Goal: Task Accomplishment & Management: Complete application form

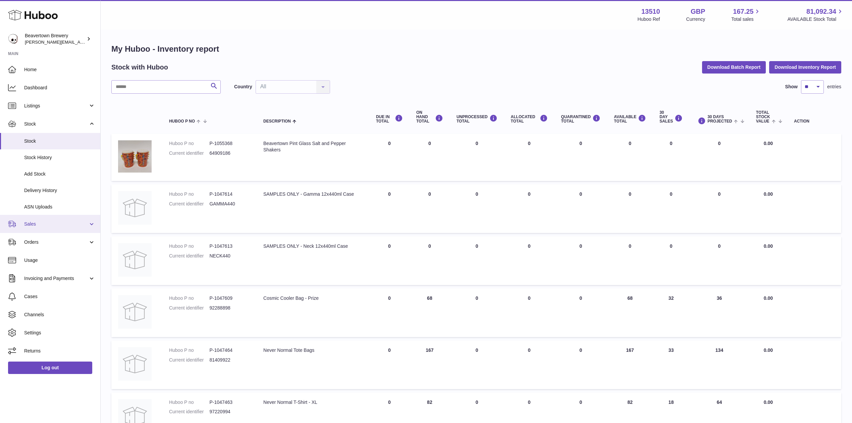
click at [39, 227] on span "Sales" at bounding box center [56, 224] width 64 height 6
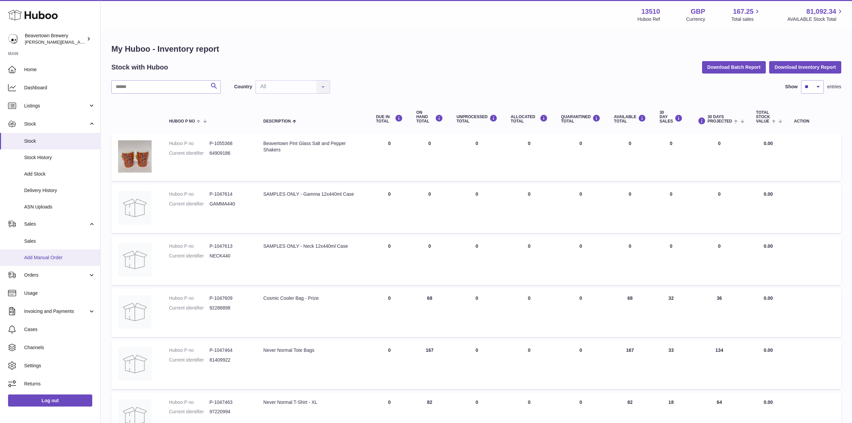
click at [43, 257] on span "Add Manual Order" at bounding box center [59, 257] width 71 height 6
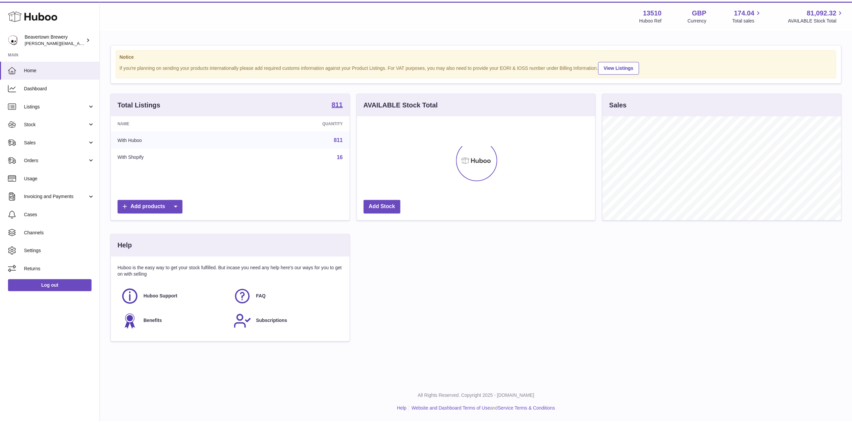
scroll to position [105, 240]
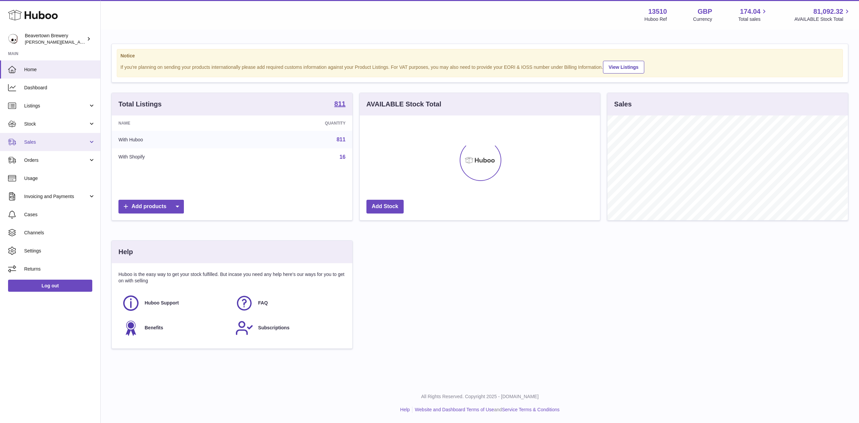
click at [37, 147] on link "Sales" at bounding box center [50, 142] width 100 height 18
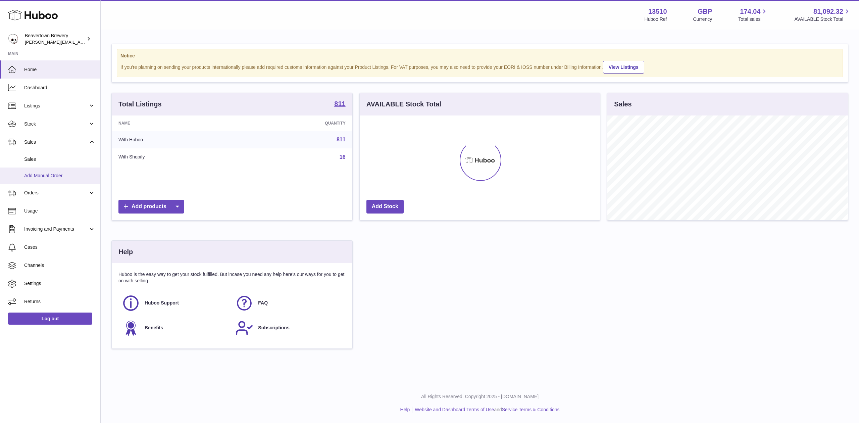
click at [57, 178] on span "Add Manual Order" at bounding box center [59, 175] width 71 height 6
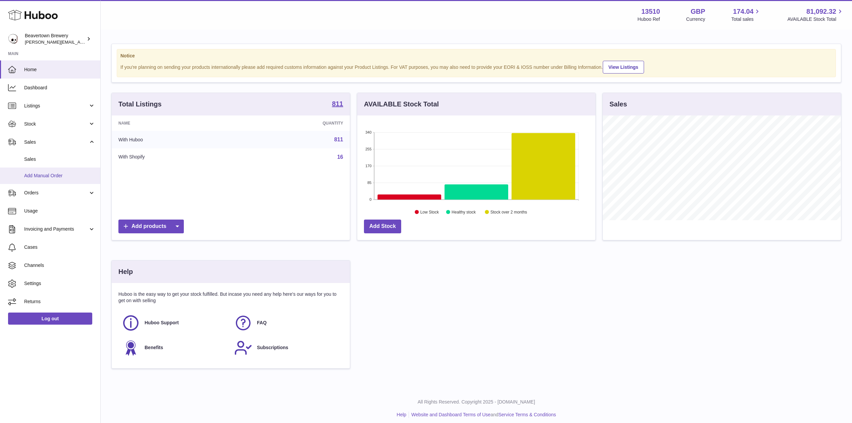
scroll to position [335467, 335333]
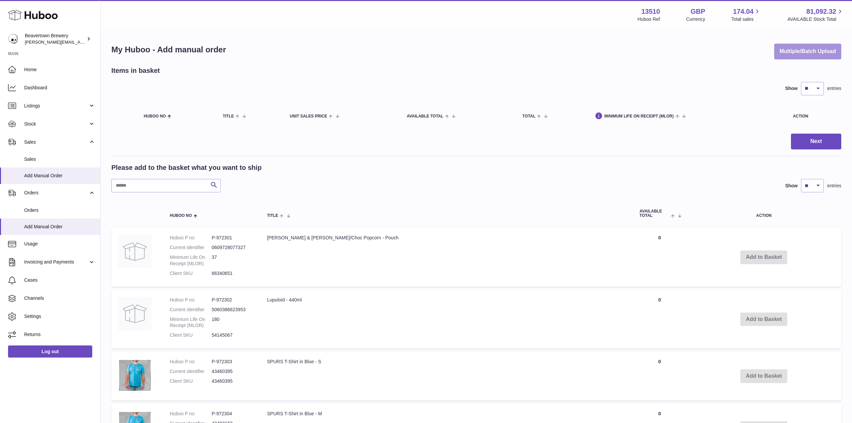
click at [775, 45] on button "Multiple/Batch Upload" at bounding box center [807, 52] width 67 height 16
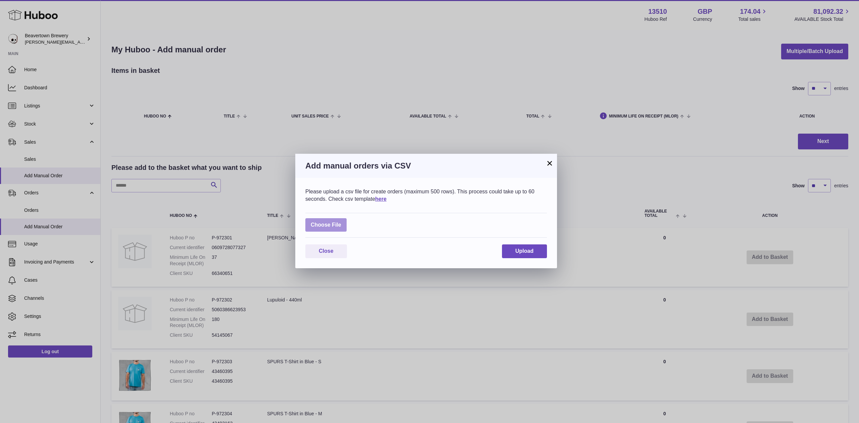
click at [325, 223] on label at bounding box center [325, 225] width 41 height 14
click at [341, 222] on input "file" at bounding box center [341, 221] width 0 height 0
type input "**********"
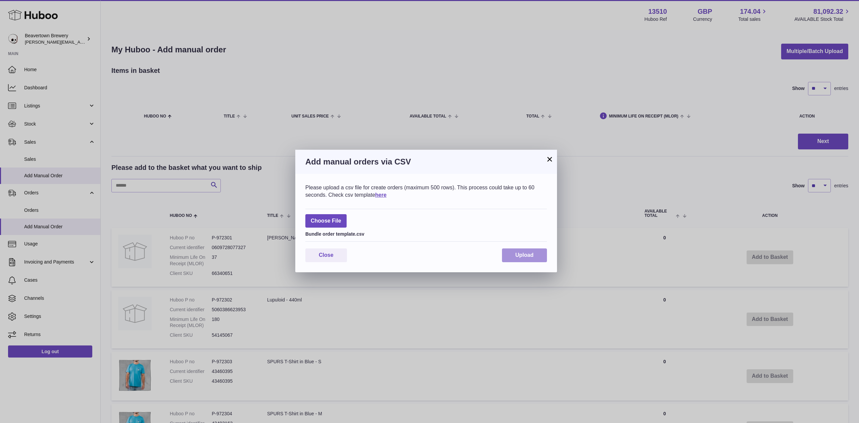
click at [525, 260] on button "Upload" at bounding box center [524, 255] width 45 height 14
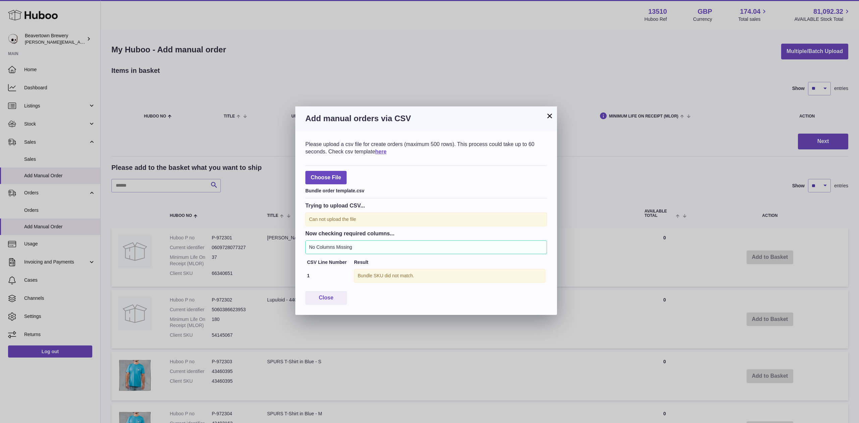
click at [552, 113] on button "×" at bounding box center [550, 116] width 8 height 8
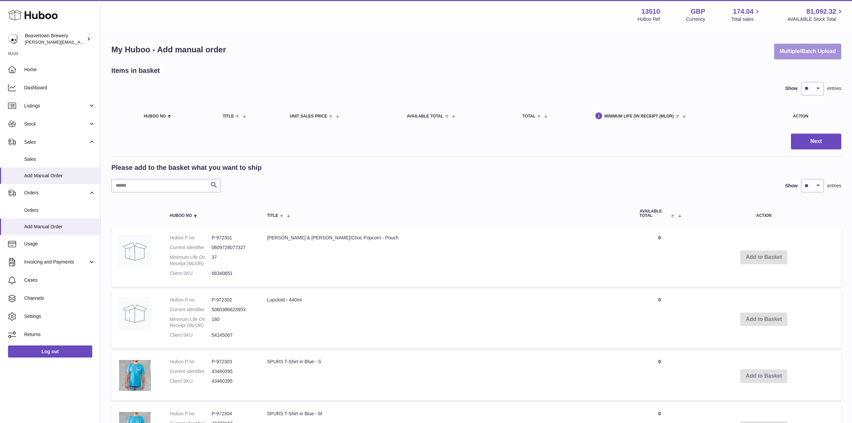
click at [788, 54] on button "Multiple/Batch Upload" at bounding box center [807, 52] width 67 height 16
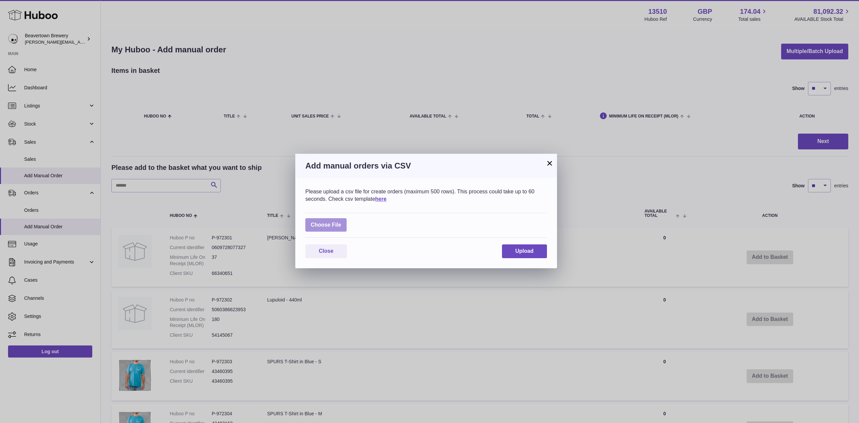
click at [332, 221] on label at bounding box center [325, 225] width 41 height 14
click at [341, 221] on input "file" at bounding box center [341, 221] width 0 height 0
type input "**********"
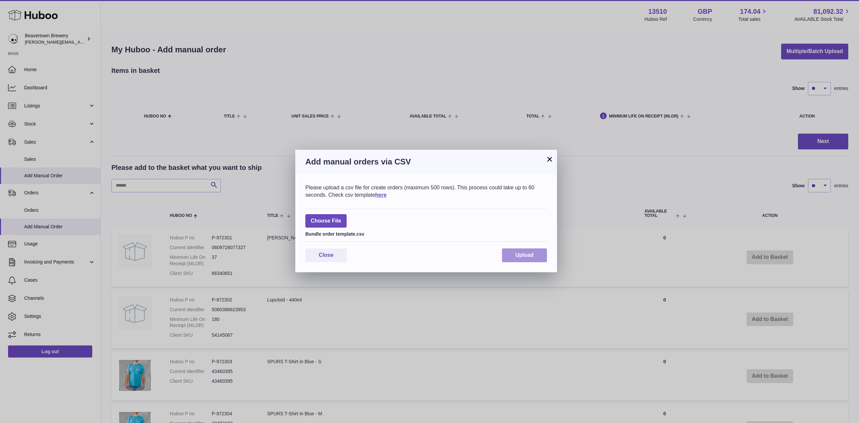
click at [520, 250] on button "Upload" at bounding box center [524, 255] width 45 height 14
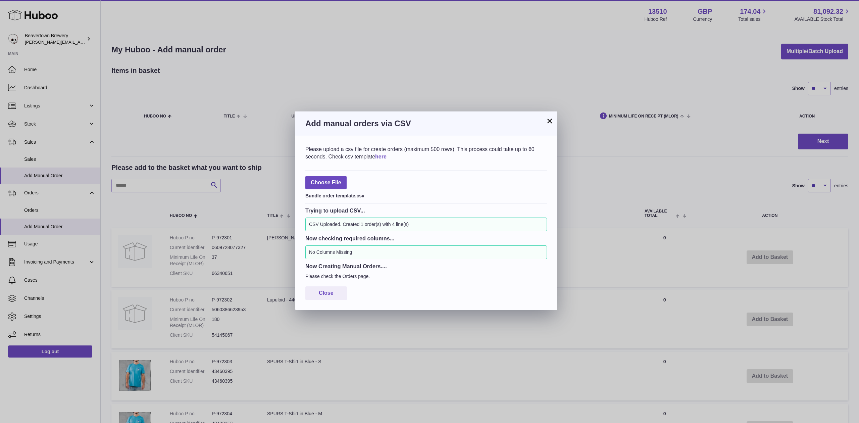
click at [543, 117] on div "Add manual orders via CSV" at bounding box center [426, 123] width 262 height 24
click at [550, 118] on button "×" at bounding box center [550, 121] width 8 height 8
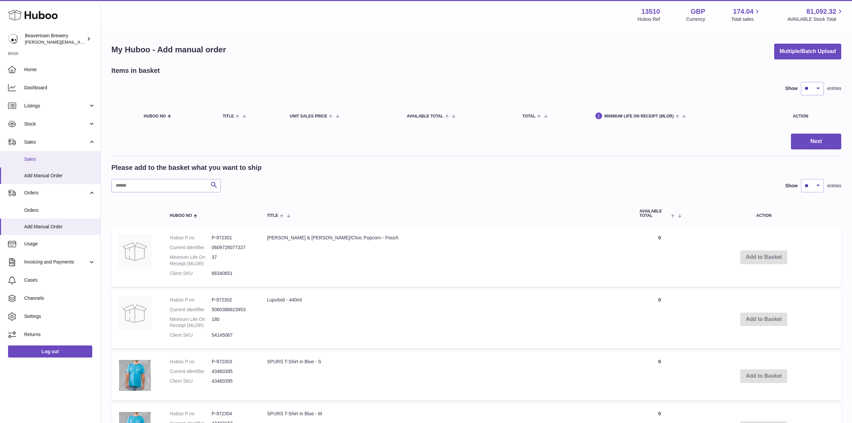
click at [51, 163] on link "Sales" at bounding box center [50, 159] width 100 height 16
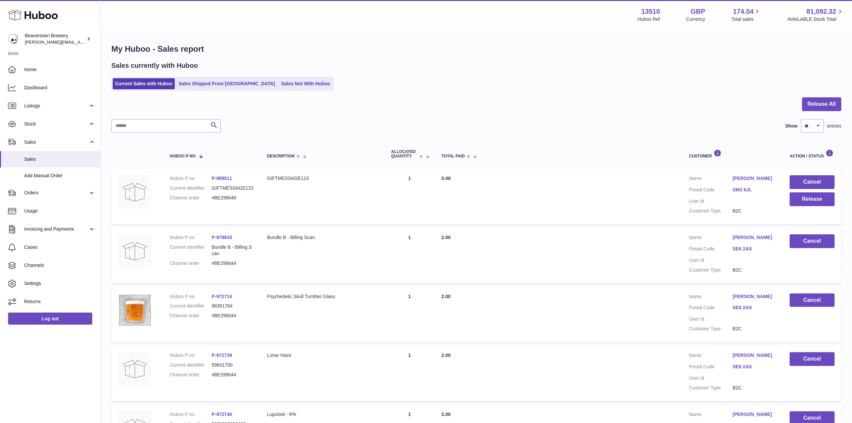
click at [273, 97] on div "My Huboo - Sales report Sales currently with Huboo Current Sales with Huboo Sal…" at bounding box center [477, 409] width 752 height 758
click at [279, 89] on link "Sales Not With Huboo" at bounding box center [306, 83] width 54 height 11
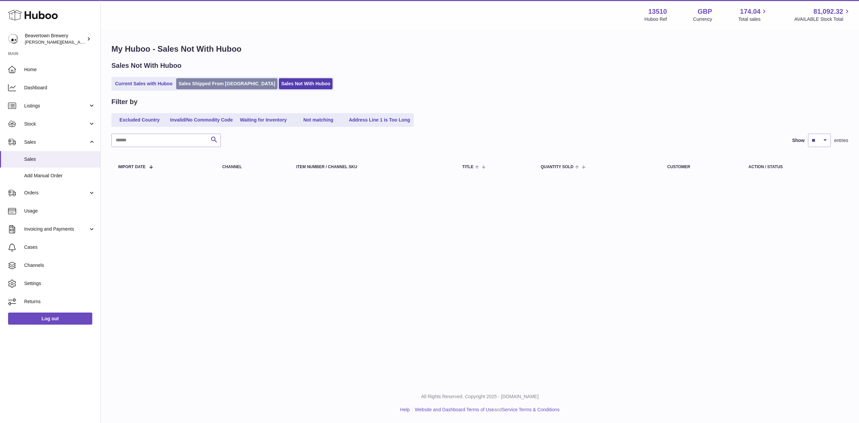
click at [215, 82] on link "Sales Shipped From [GEOGRAPHIC_DATA]" at bounding box center [226, 83] width 101 height 11
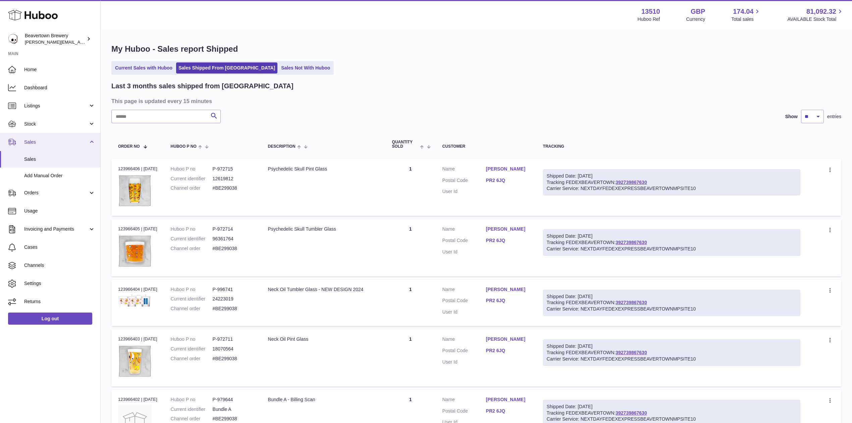
click at [43, 140] on span "Sales" at bounding box center [56, 142] width 64 height 6
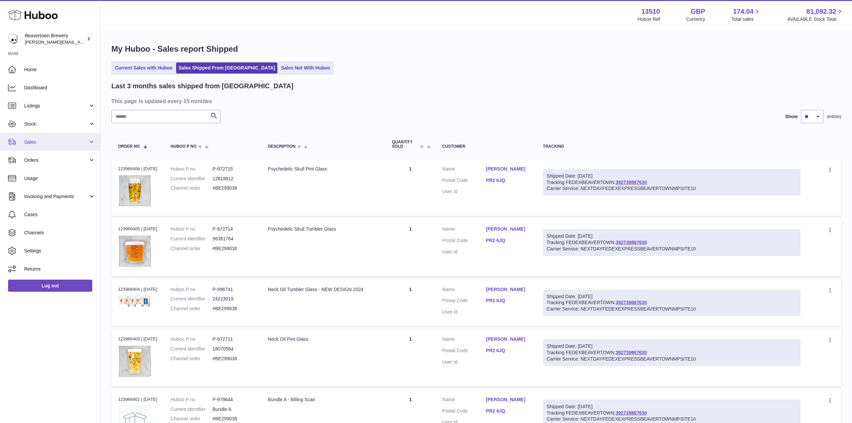
click at [48, 142] on span "Sales" at bounding box center [56, 142] width 64 height 6
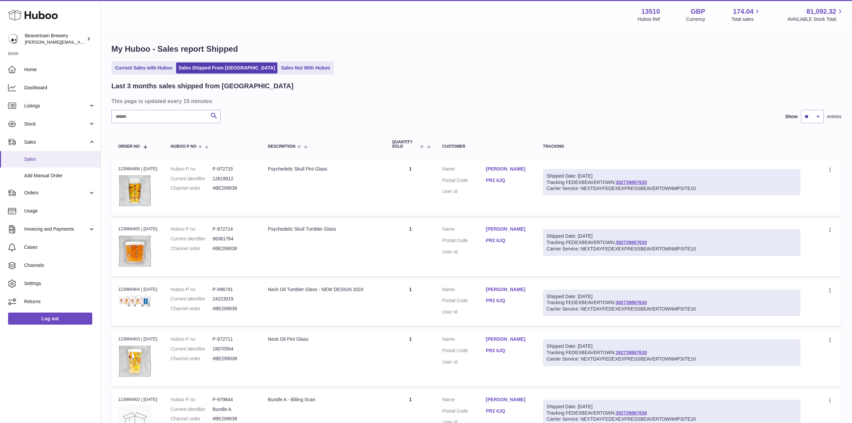
click at [49, 159] on span "Sales" at bounding box center [59, 159] width 71 height 6
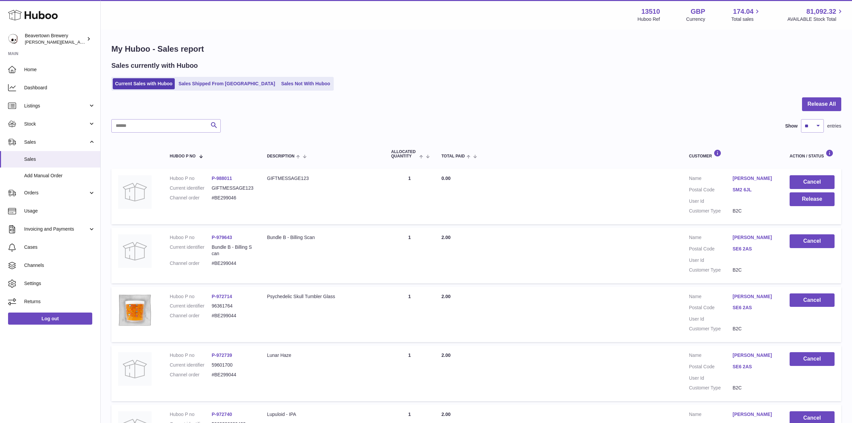
click at [208, 91] on div "My Huboo - Sales report Sales currently with Huboo Current Sales with Huboo Sal…" at bounding box center [477, 409] width 752 height 758
click at [208, 87] on link "Sales Shipped From [GEOGRAPHIC_DATA]" at bounding box center [226, 83] width 101 height 11
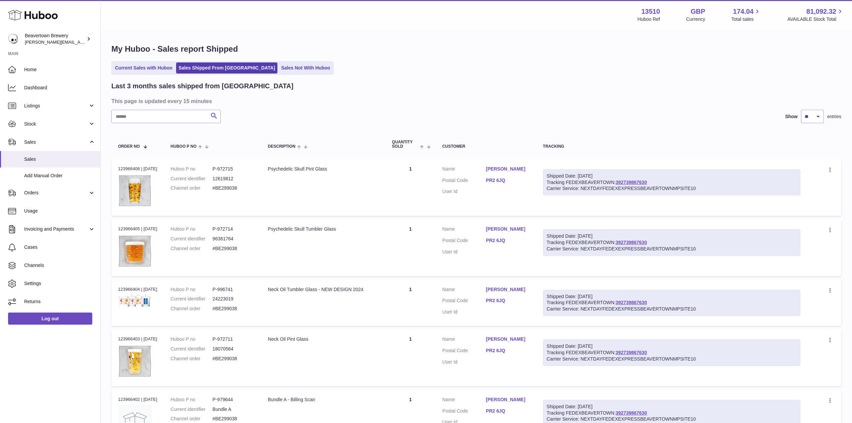
click at [158, 125] on div "Last 3 months sales shipped from Huboo This page is updated every 15 minutes Se…" at bounding box center [476, 422] width 730 height 681
click at [156, 117] on input "text" at bounding box center [165, 116] width 109 height 13
paste input "*****"
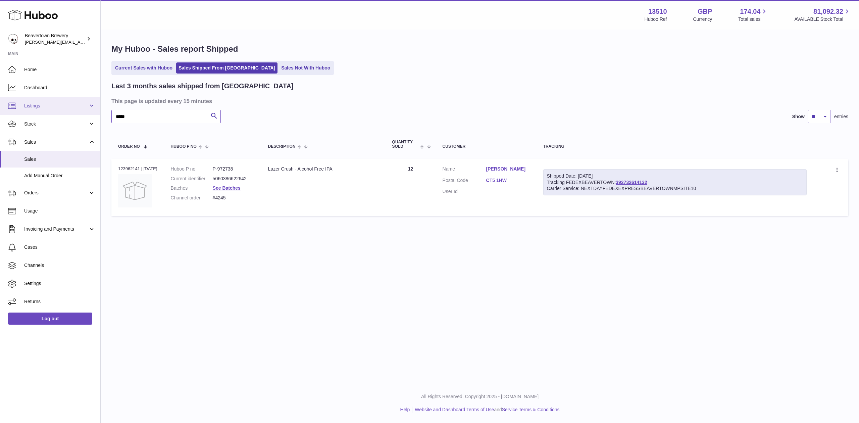
drag, startPoint x: 149, startPoint y: 112, endPoint x: 62, endPoint y: 109, distance: 87.0
click at [80, 112] on div "Huboo Beavertown Brewery Matthew.McCormack@beavertownbrewery.co.uk Main Home Da…" at bounding box center [429, 211] width 859 height 423
paste input "text"
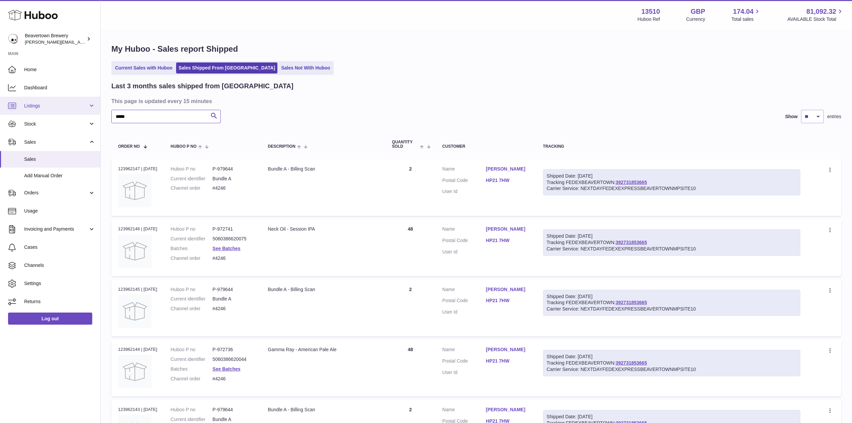
drag, startPoint x: 148, startPoint y: 111, endPoint x: 55, endPoint y: 96, distance: 94.1
click at [65, 98] on div "Huboo Beavertown Brewery Matthew.McCormack@beavertownbrewery.co.uk Main Home Da…" at bounding box center [426, 286] width 852 height 573
paste input "text"
type input "*****"
click at [52, 172] on span "Add Manual Order" at bounding box center [59, 175] width 71 height 6
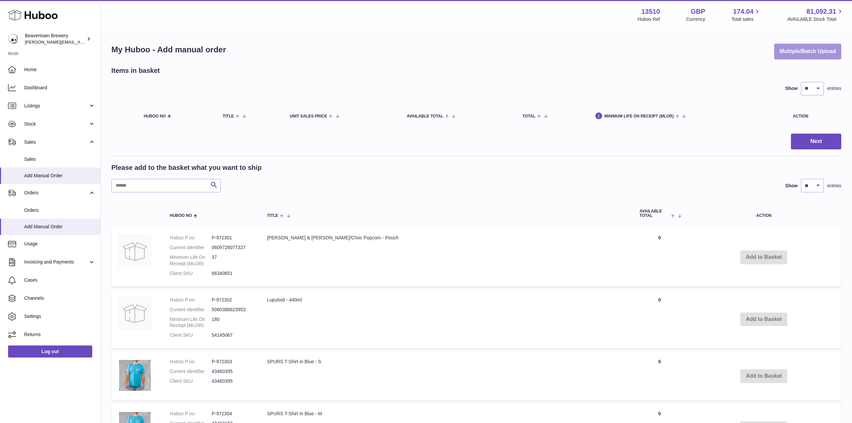
click at [830, 47] on button "Multiple/Batch Upload" at bounding box center [807, 52] width 67 height 16
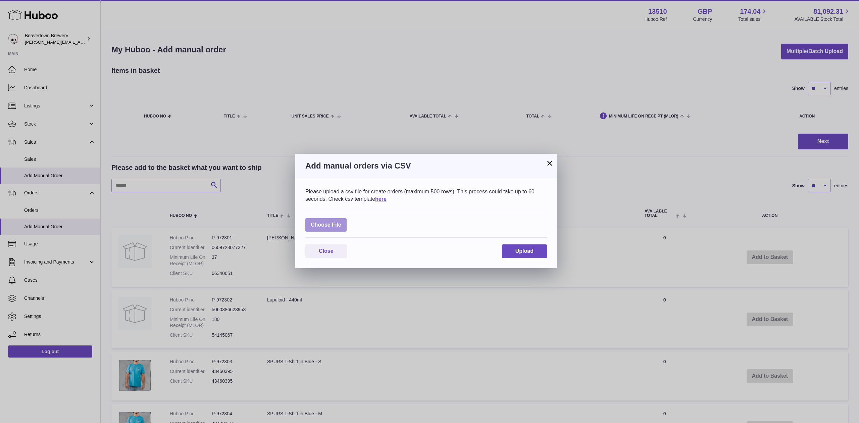
click at [342, 224] on label at bounding box center [325, 225] width 41 height 14
click at [342, 222] on input "file" at bounding box center [341, 221] width 0 height 0
type input "**********"
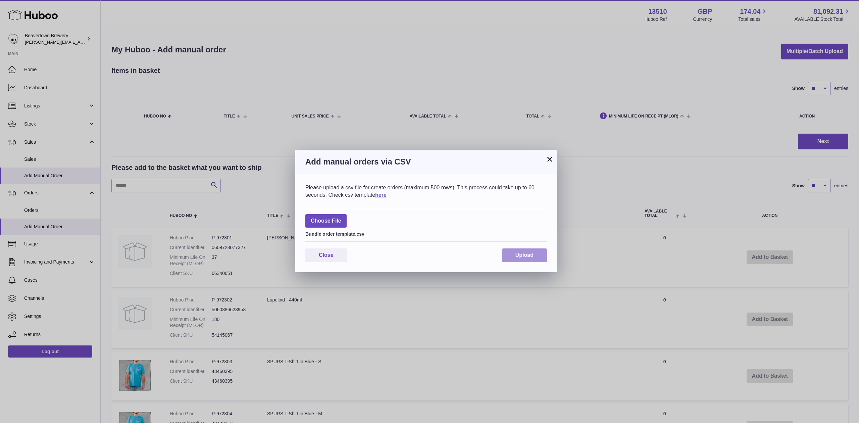
click at [527, 256] on span "Upload" at bounding box center [524, 255] width 18 height 6
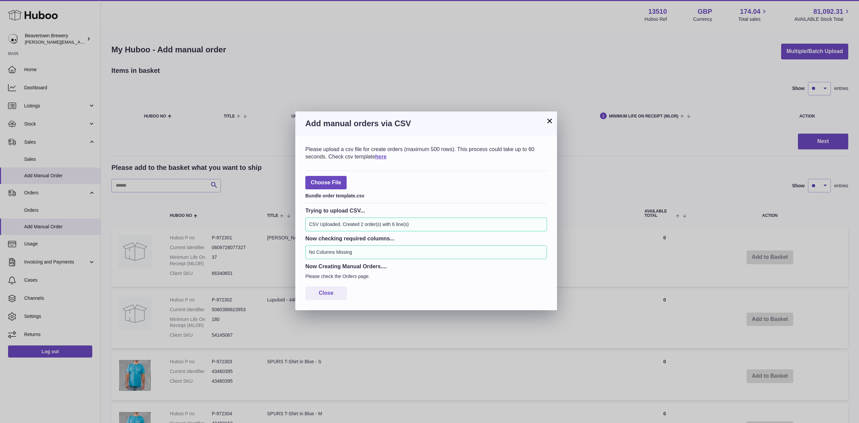
click at [544, 118] on h3 "Add manual orders via CSV" at bounding box center [426, 123] width 242 height 11
click at [549, 117] on button "×" at bounding box center [550, 121] width 8 height 8
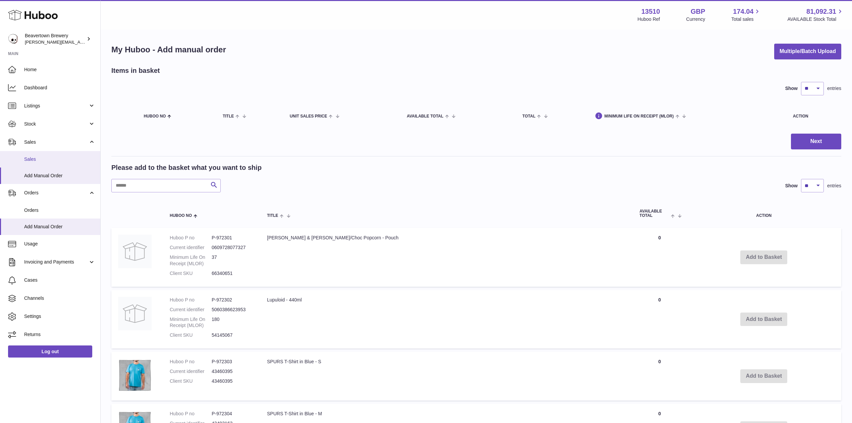
click at [39, 162] on span "Sales" at bounding box center [59, 159] width 71 height 6
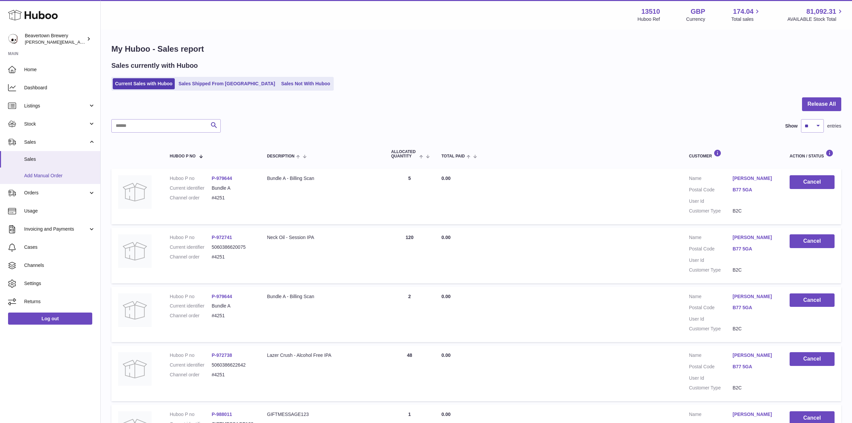
click at [56, 172] on span "Add Manual Order" at bounding box center [59, 175] width 71 height 6
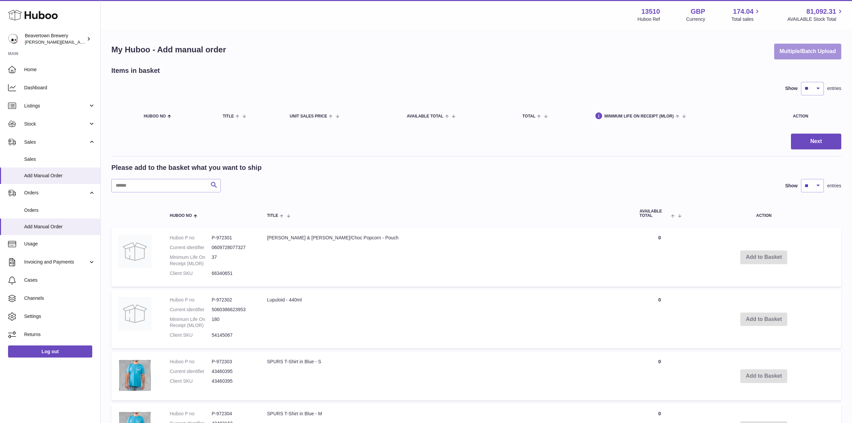
click at [813, 46] on button "Multiple/Batch Upload" at bounding box center [807, 52] width 67 height 16
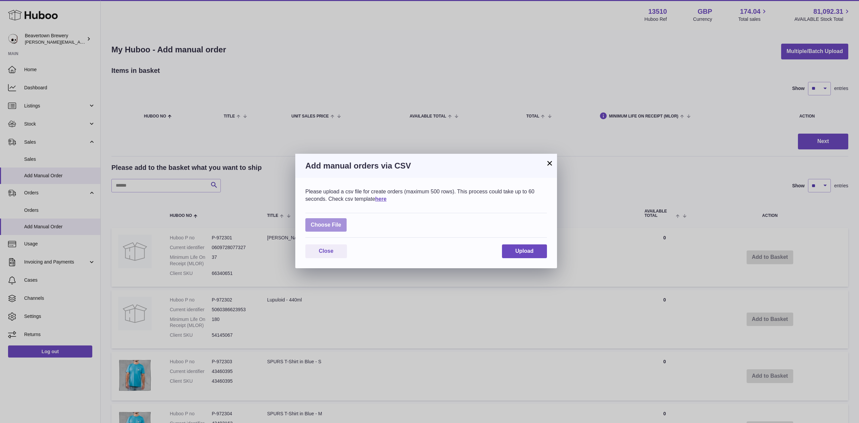
click at [326, 225] on label at bounding box center [325, 225] width 41 height 14
click at [341, 222] on input "file" at bounding box center [341, 221] width 0 height 0
type input "**********"
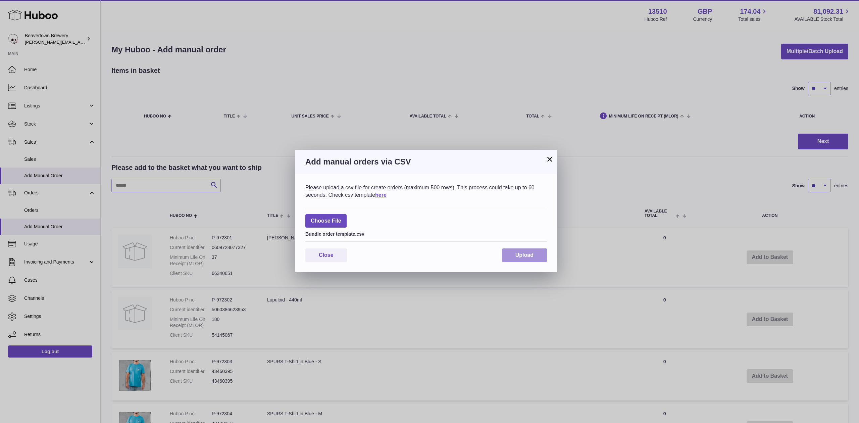
click at [526, 262] on button "Upload" at bounding box center [524, 255] width 45 height 14
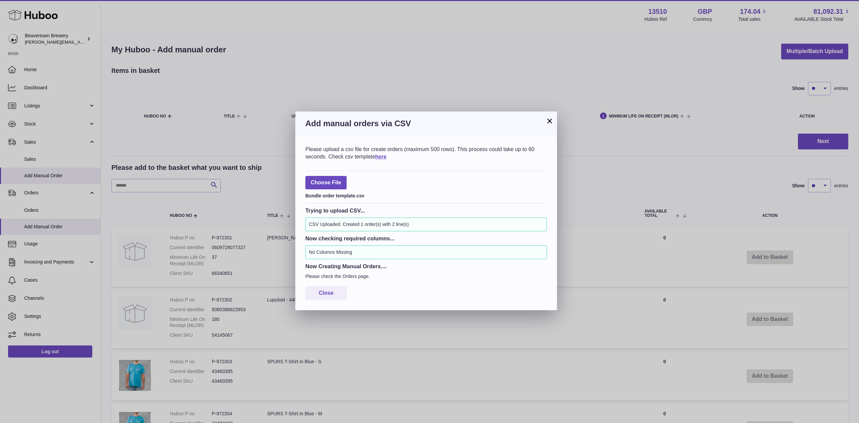
click at [552, 122] on button "×" at bounding box center [550, 121] width 8 height 8
